Goal: Find specific page/section: Find specific page/section

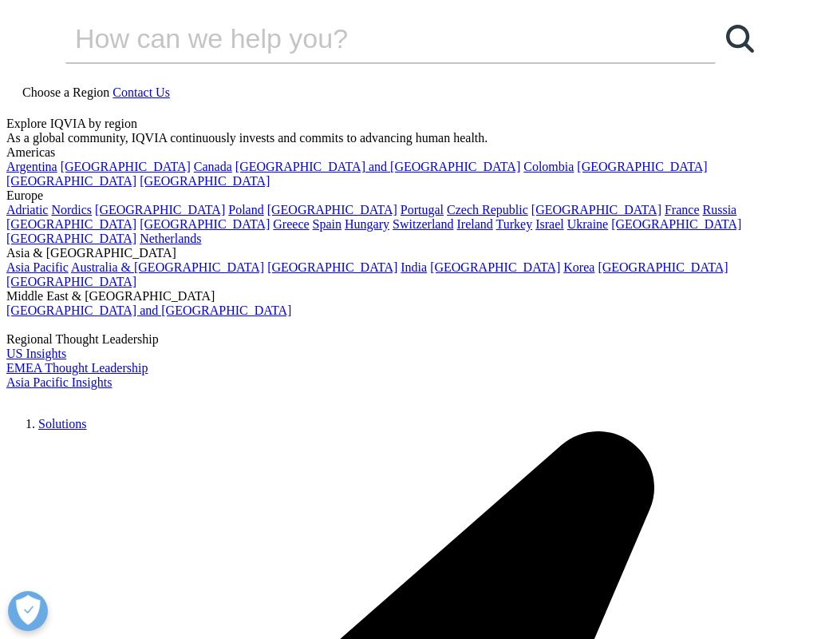
click at [469, 62] on input "Search" at bounding box center [367, 38] width 605 height 48
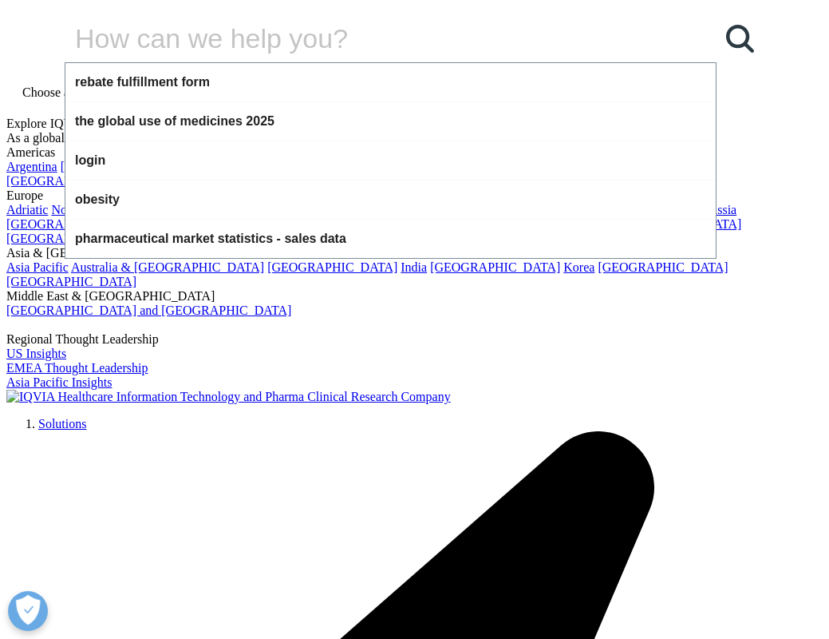
click at [441, 62] on input "Search" at bounding box center [367, 38] width 605 height 48
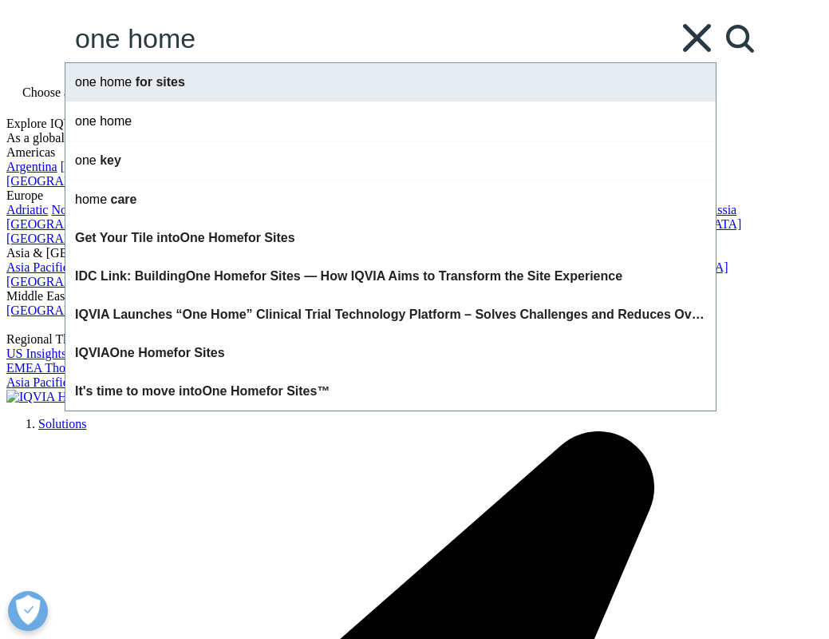
type input "one home"
click at [398, 101] on div "one home for sites" at bounding box center [390, 82] width 651 height 38
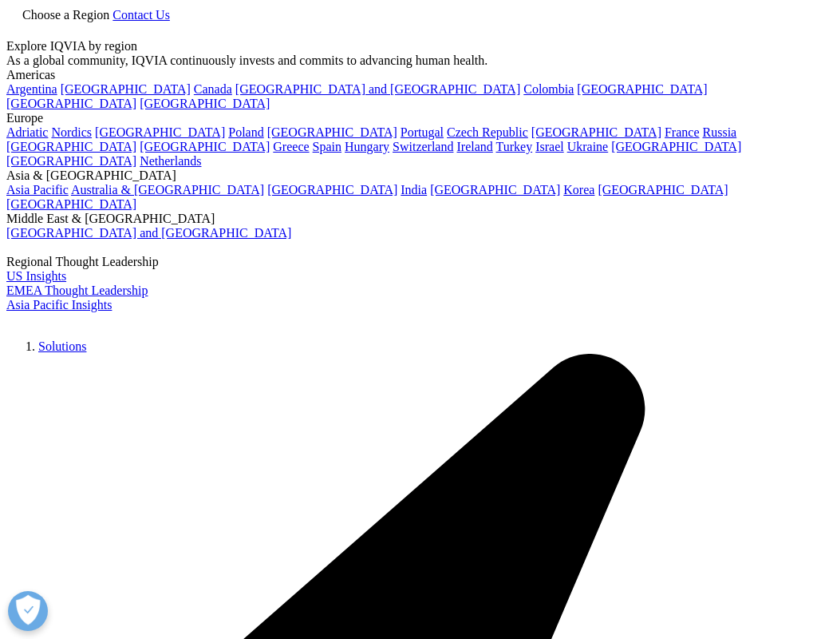
type input "one home for sites"
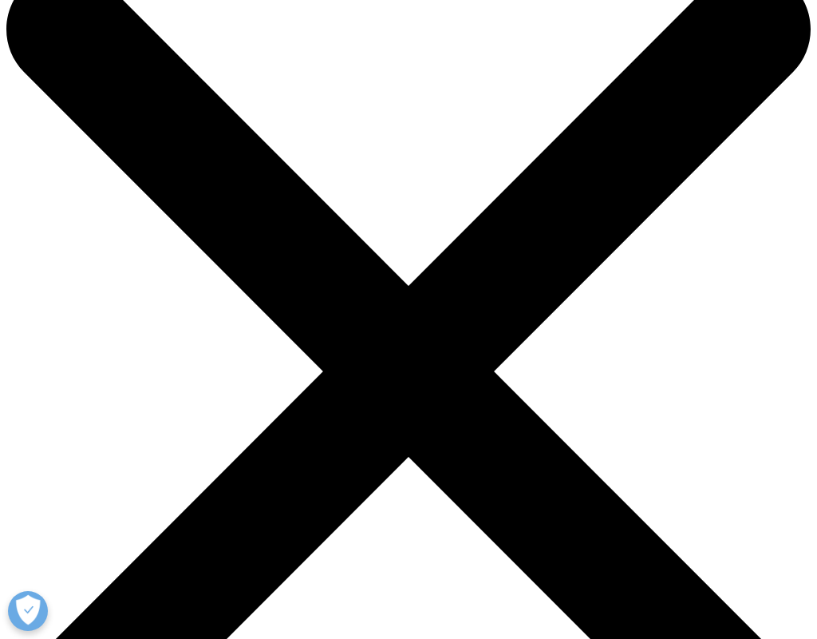
scroll to position [346, 0]
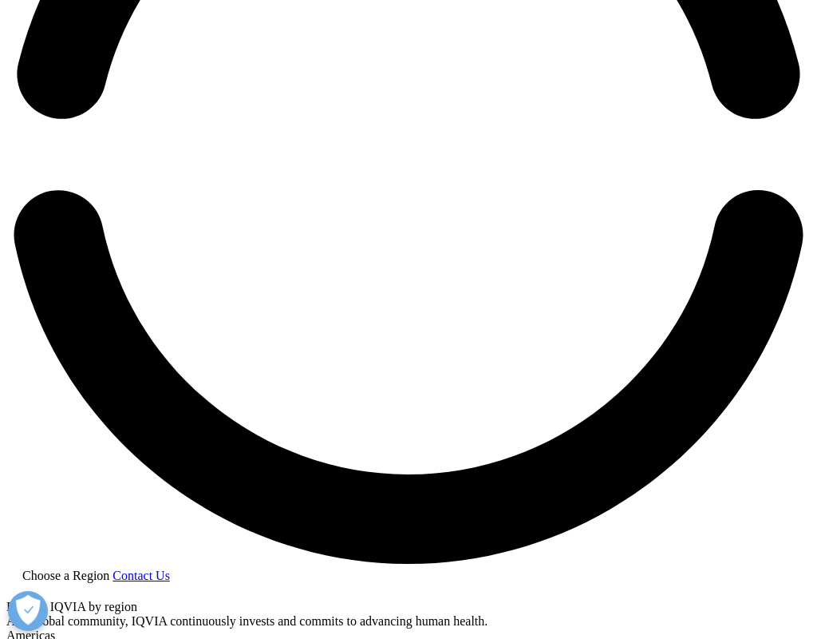
scroll to position [1933, 0]
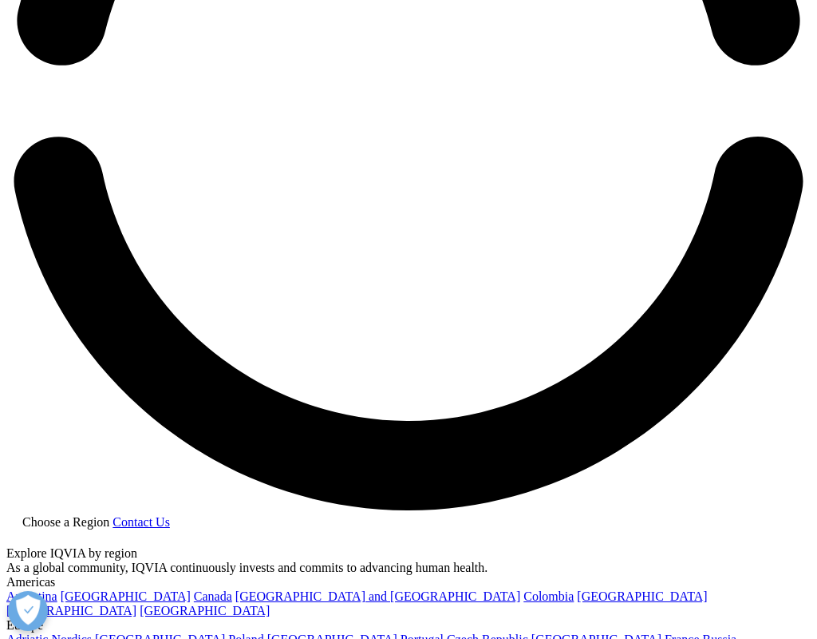
drag, startPoint x: 151, startPoint y: 234, endPoint x: 162, endPoint y: 273, distance: 40.7
copy div "everything housed in one platform"
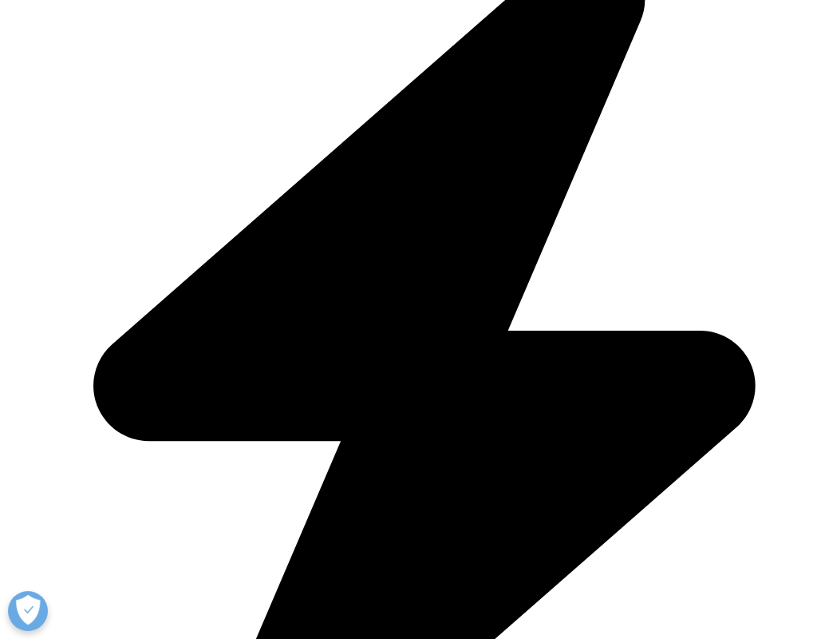
scroll to position [3302, 0]
